Goal: Check status: Check status

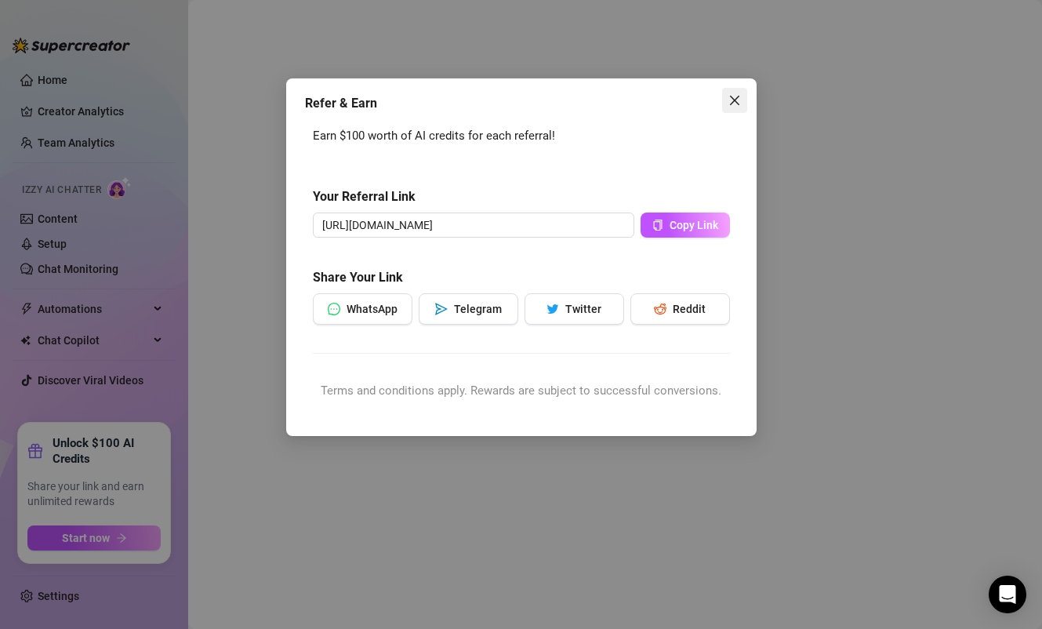
click at [734, 97] on icon "close" at bounding box center [734, 100] width 13 height 13
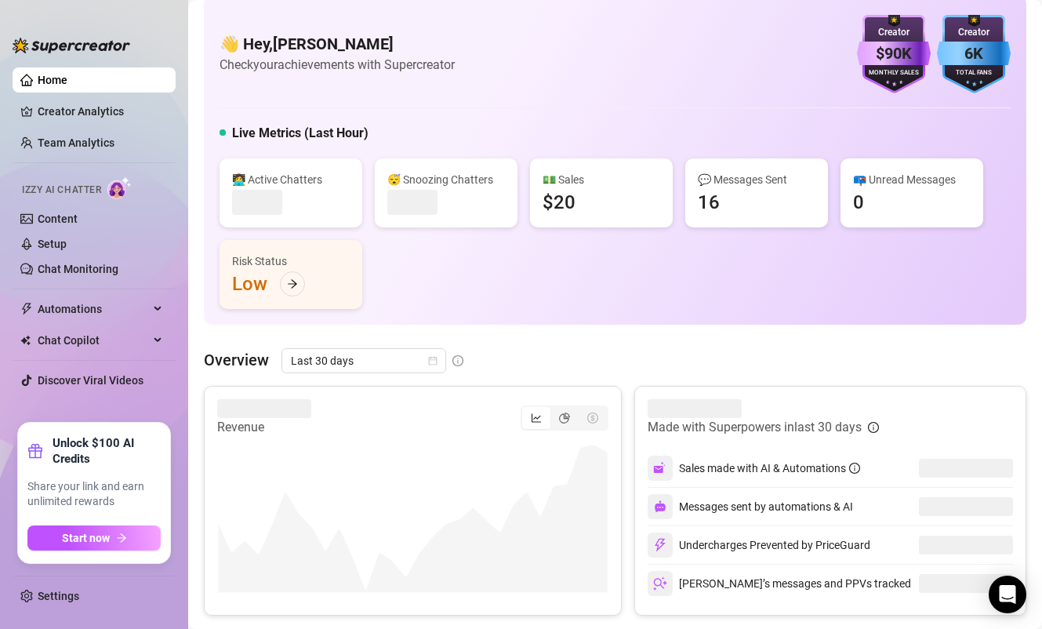
scroll to position [16, 0]
click at [69, 146] on link "Team Analytics" at bounding box center [76, 142] width 77 height 13
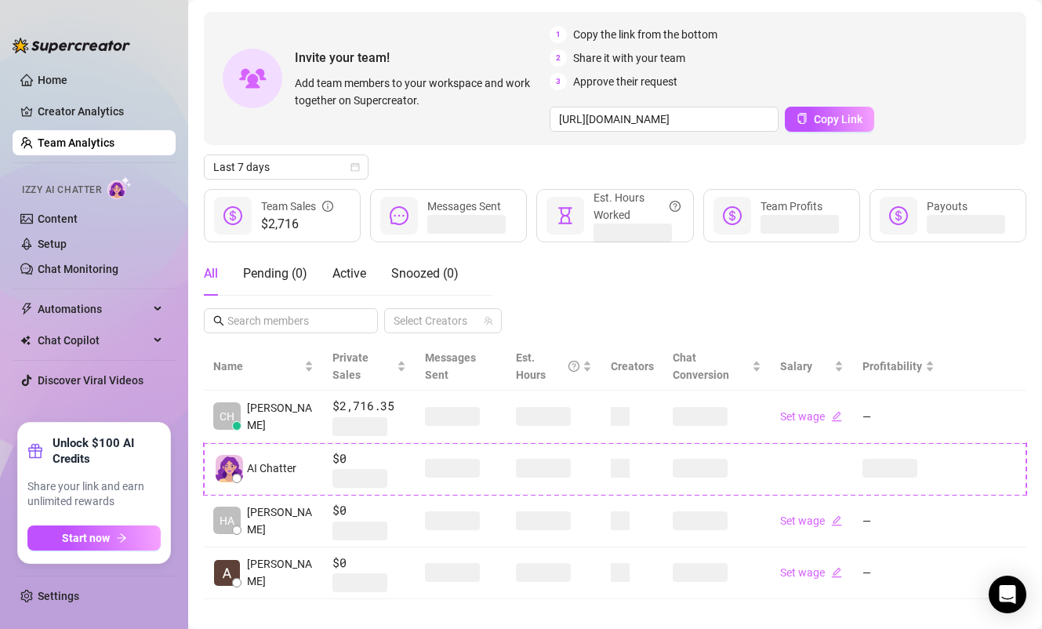
scroll to position [63, 0]
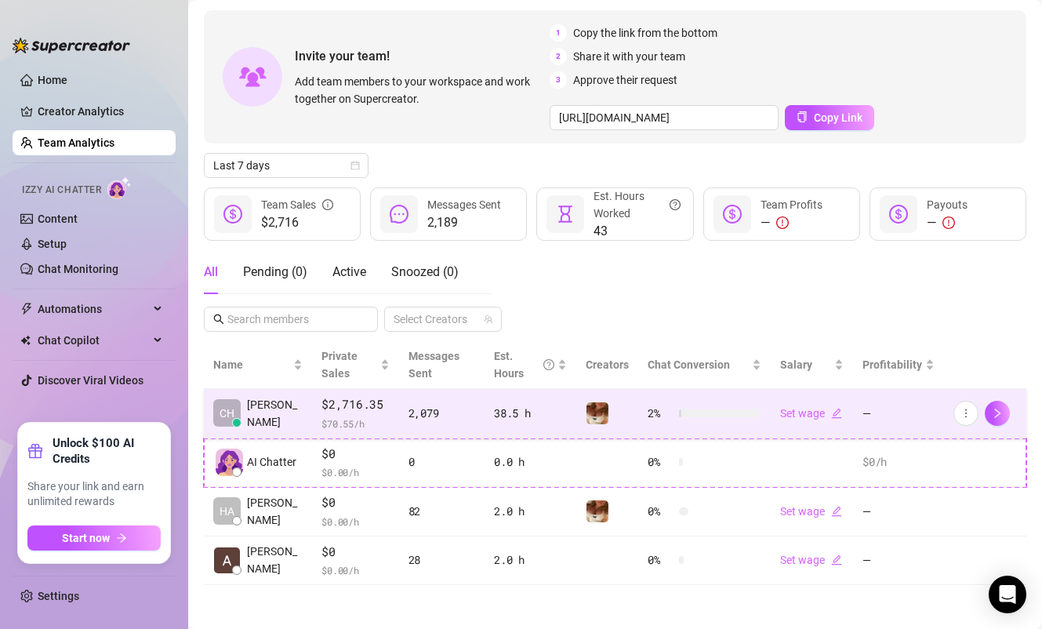
click at [346, 408] on span "$2,716.35" at bounding box center [354, 404] width 67 height 19
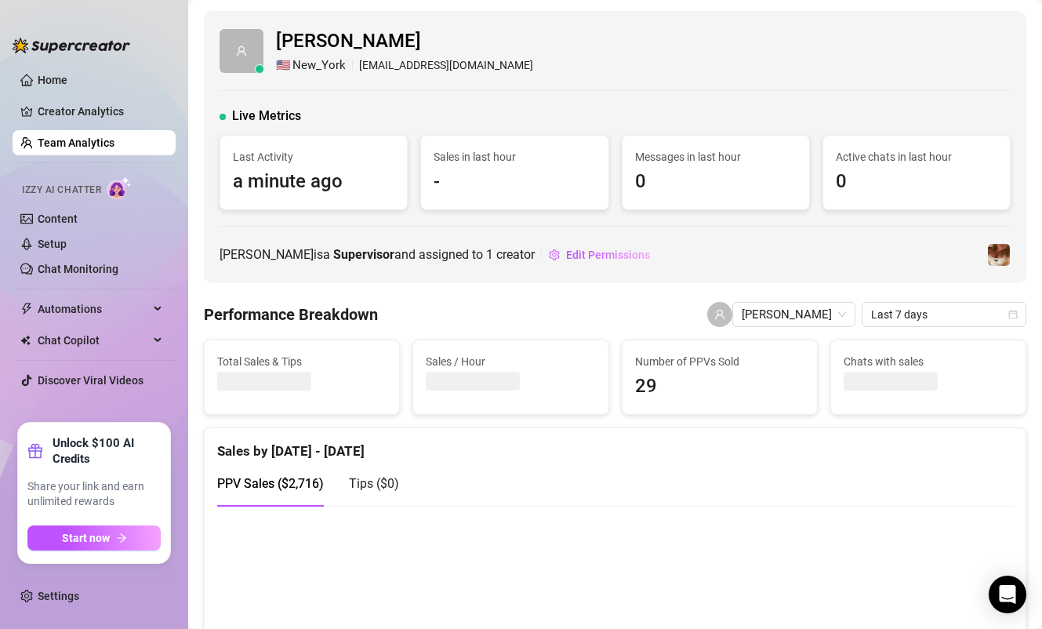
scroll to position [8, 0]
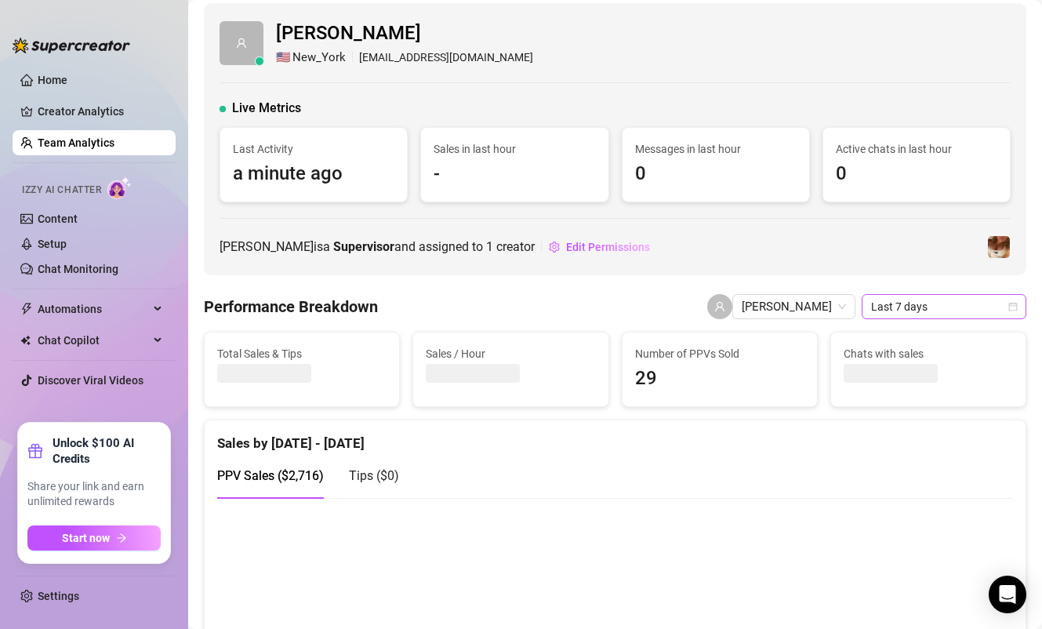
click at [933, 303] on span "Last 7 days" at bounding box center [944, 307] width 146 height 24
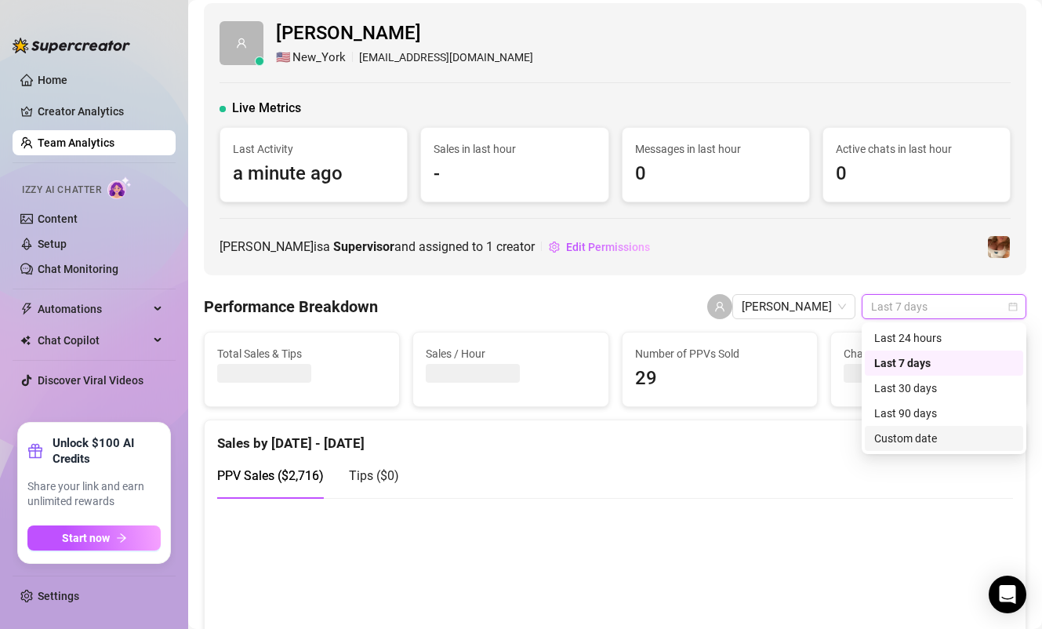
click at [924, 441] on div "Custom date" at bounding box center [944, 438] width 140 height 17
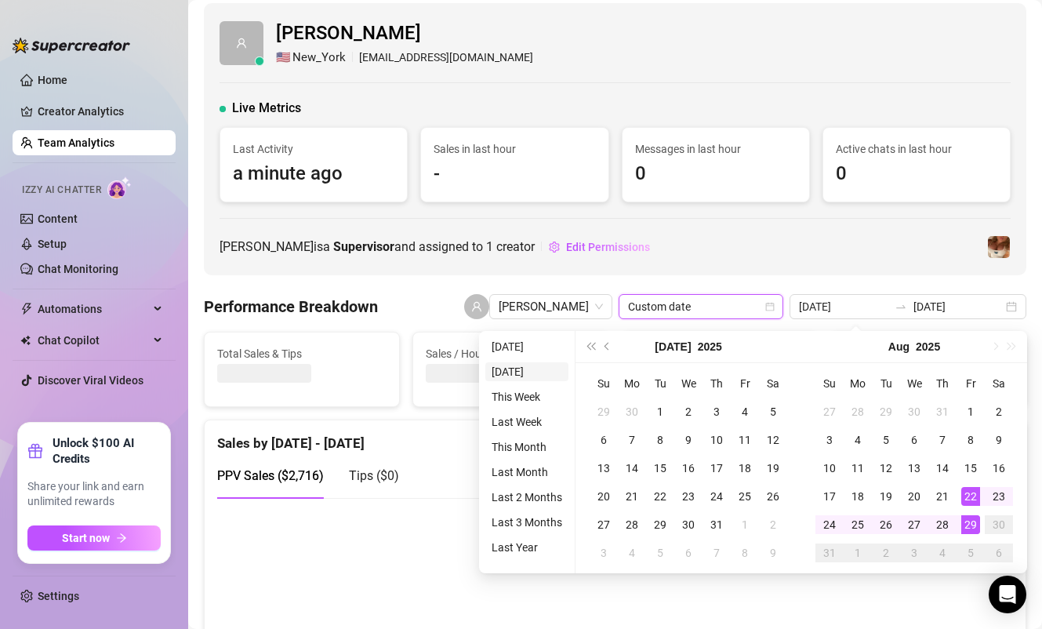
type input "[DATE]"
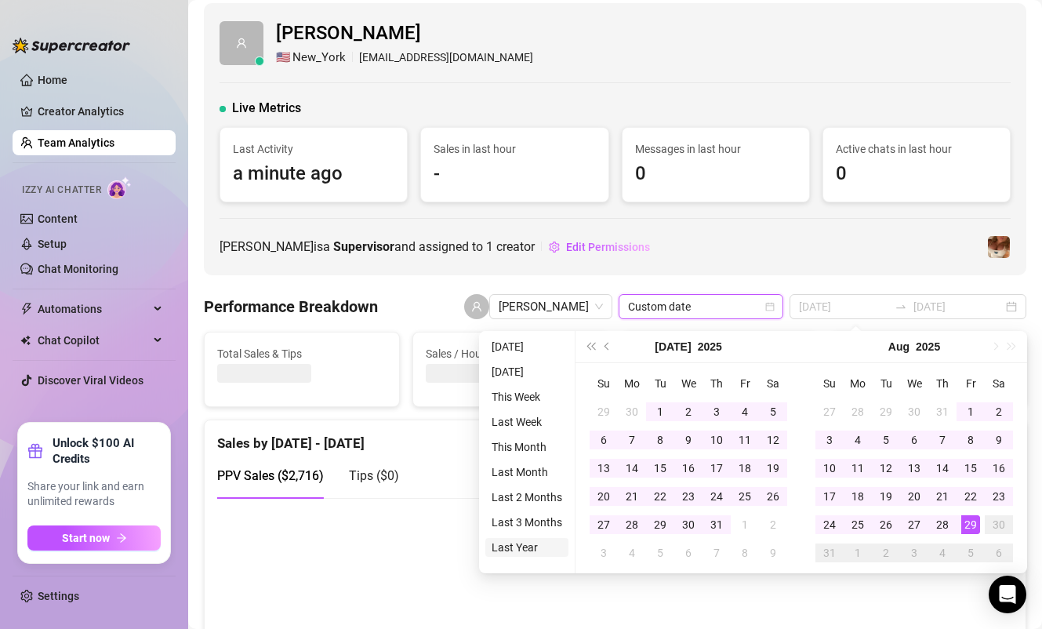
type input "[DATE]"
click at [526, 546] on li "Last Year" at bounding box center [526, 547] width 83 height 19
type input "[DATE]"
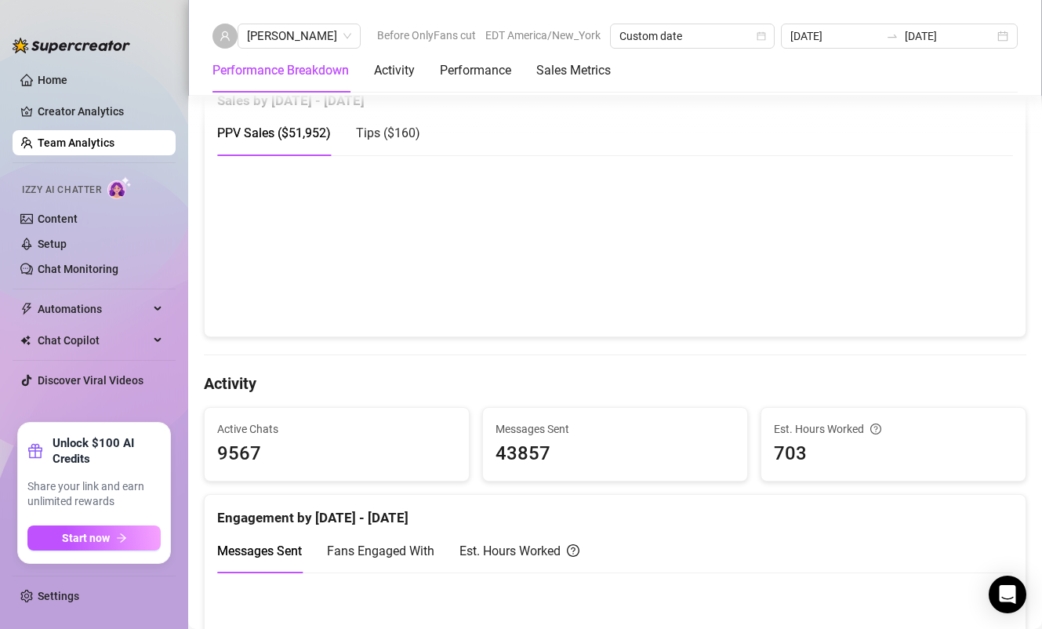
scroll to position [351, 0]
